Goal: Communication & Community: Connect with others

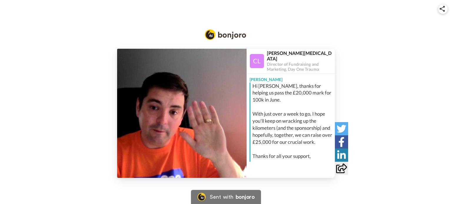
click at [186, 111] on img at bounding box center [181, 113] width 129 height 129
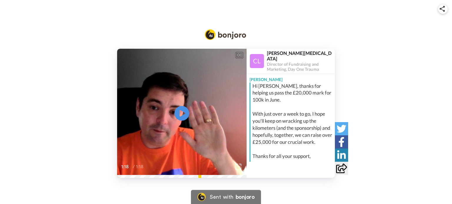
click at [378, 86] on div "CC Play/Pause 1:18 / 1:18 Craig Linton Director of Fundraising and Marketing, D…" at bounding box center [226, 113] width 452 height 129
click at [167, 137] on video at bounding box center [181, 113] width 129 height 129
click at [211, 99] on video at bounding box center [181, 113] width 129 height 129
click at [298, 33] on div "CC Play/Pause Hot off the press today, Wanted to share the news with you that w…" at bounding box center [226, 100] width 452 height 158
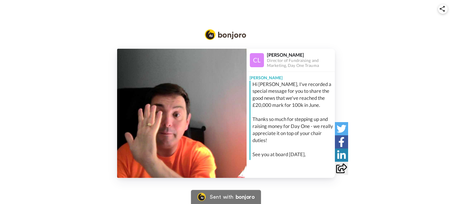
click at [184, 124] on img at bounding box center [181, 113] width 129 height 129
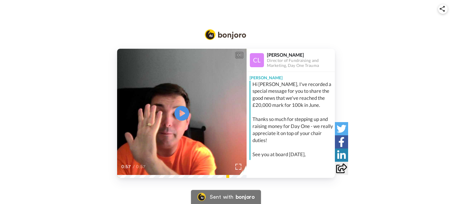
click at [238, 122] on video at bounding box center [181, 113] width 129 height 129
click at [225, 96] on video at bounding box center [181, 113] width 129 height 129
click at [232, 108] on video at bounding box center [181, 113] width 129 height 129
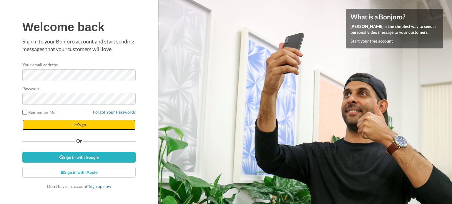
click at [94, 124] on button "Let's go" at bounding box center [78, 125] width 113 height 11
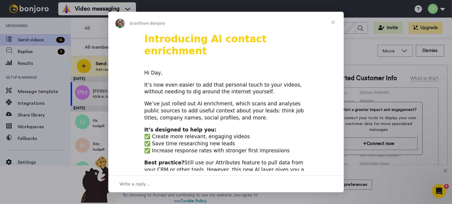
click at [333, 24] on span "Close" at bounding box center [332, 22] width 21 height 21
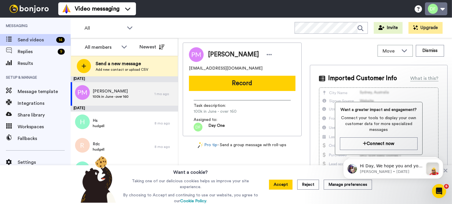
click at [443, 10] on button at bounding box center [436, 8] width 22 height 13
click at [276, 26] on div "All WORKSPACES View all All Default Task List + Add a new workspace Invite Upgr…" at bounding box center [261, 28] width 381 height 21
click at [278, 189] on button "Accept" at bounding box center [281, 185] width 24 height 10
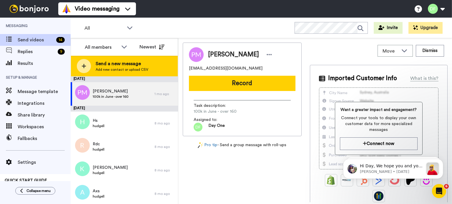
click at [118, 67] on span "Send a new message" at bounding box center [122, 63] width 53 height 7
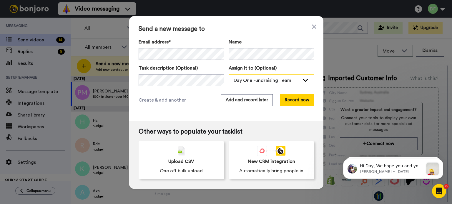
click at [302, 80] on icon at bounding box center [305, 80] width 7 height 6
click at [292, 115] on div "Send a new message to Email address* [PERSON_NAME] <[PERSON_NAME][EMAIL_ADDRESS…" at bounding box center [226, 68] width 194 height 105
click at [216, 35] on div "Send a new message to Email address* [PERSON_NAME] <[PERSON_NAME][EMAIL_ADDRESS…" at bounding box center [226, 68] width 194 height 105
